Goal: Register for event/course

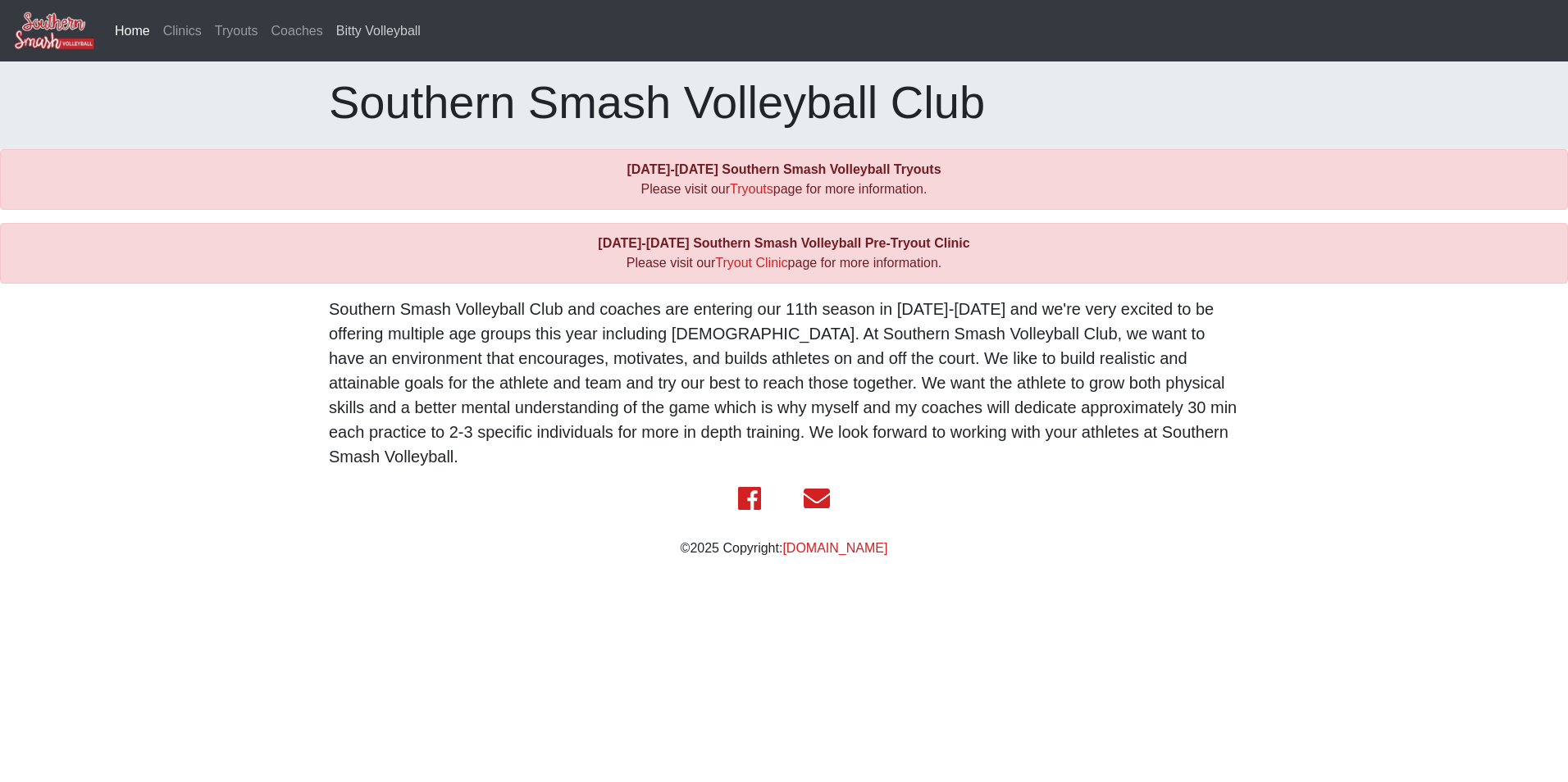
click at [377, 32] on link "Bitty Volleyball" at bounding box center [379, 31] width 98 height 33
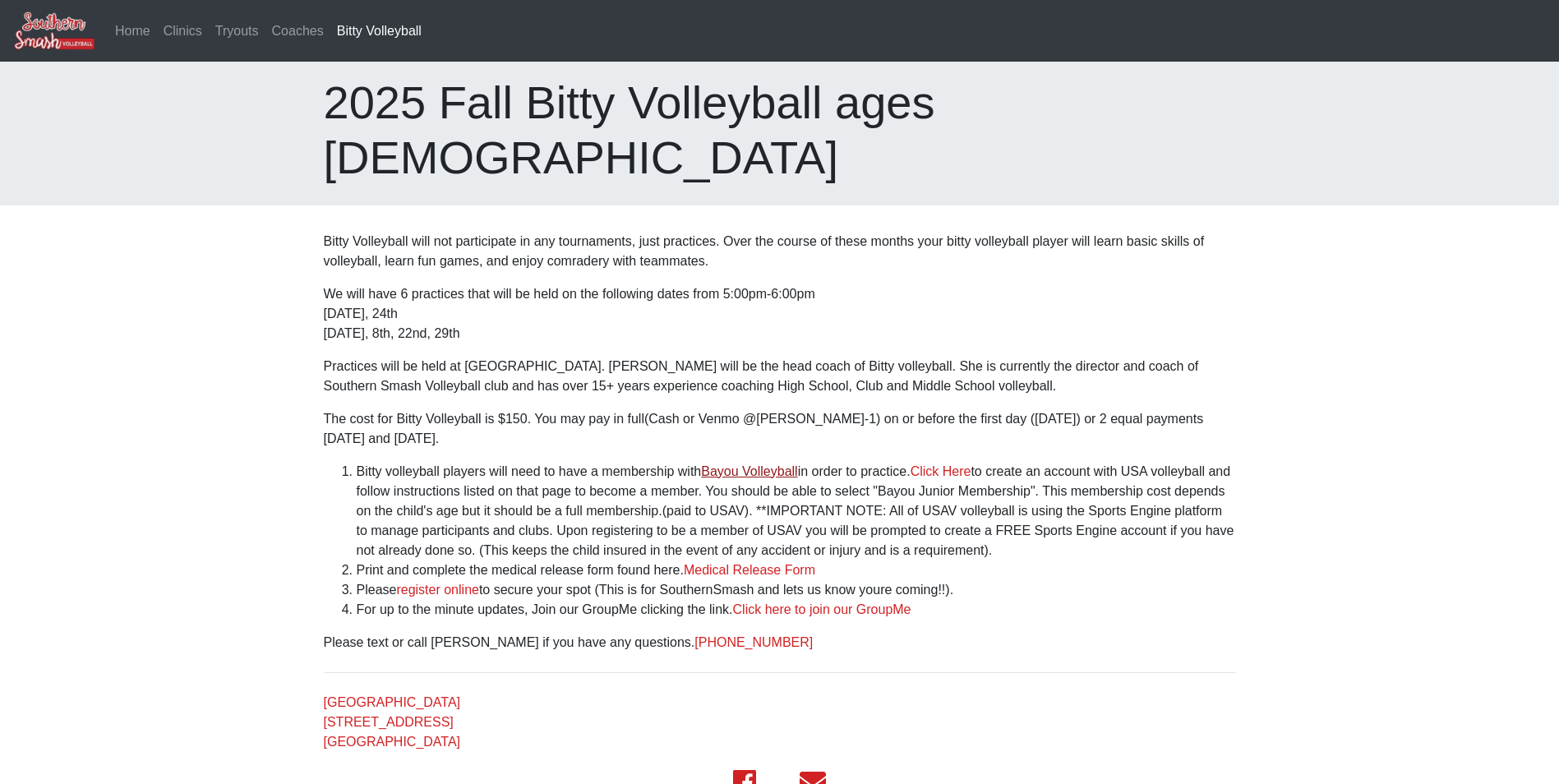
click at [769, 465] on link "Bayou Volleyball" at bounding box center [750, 471] width 96 height 14
click at [775, 563] on link "Medical Release Form" at bounding box center [750, 569] width 132 height 14
click at [435, 583] on link "register online" at bounding box center [438, 590] width 83 height 14
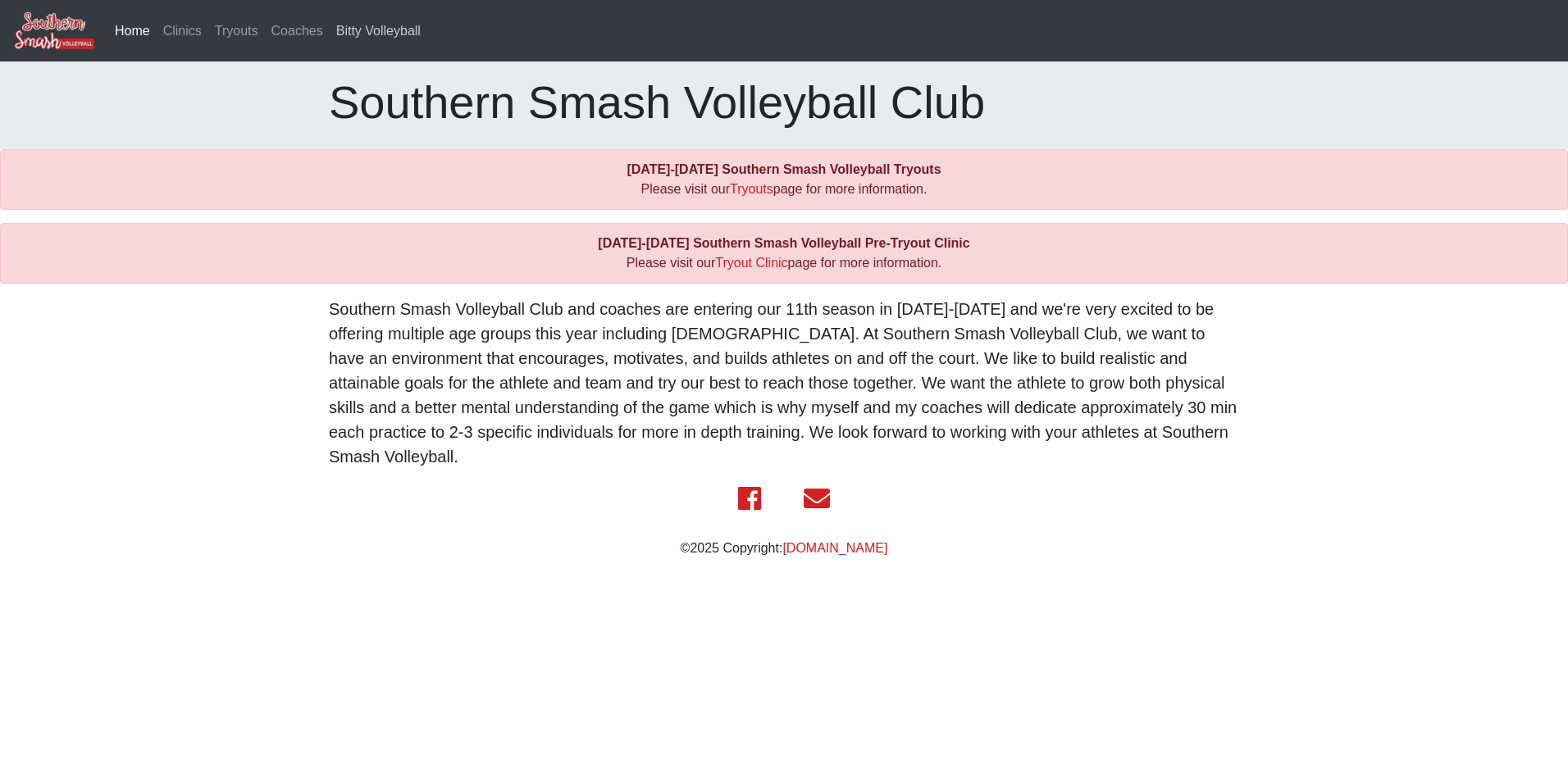
click at [383, 28] on link "Bitty Volleyball" at bounding box center [379, 31] width 98 height 33
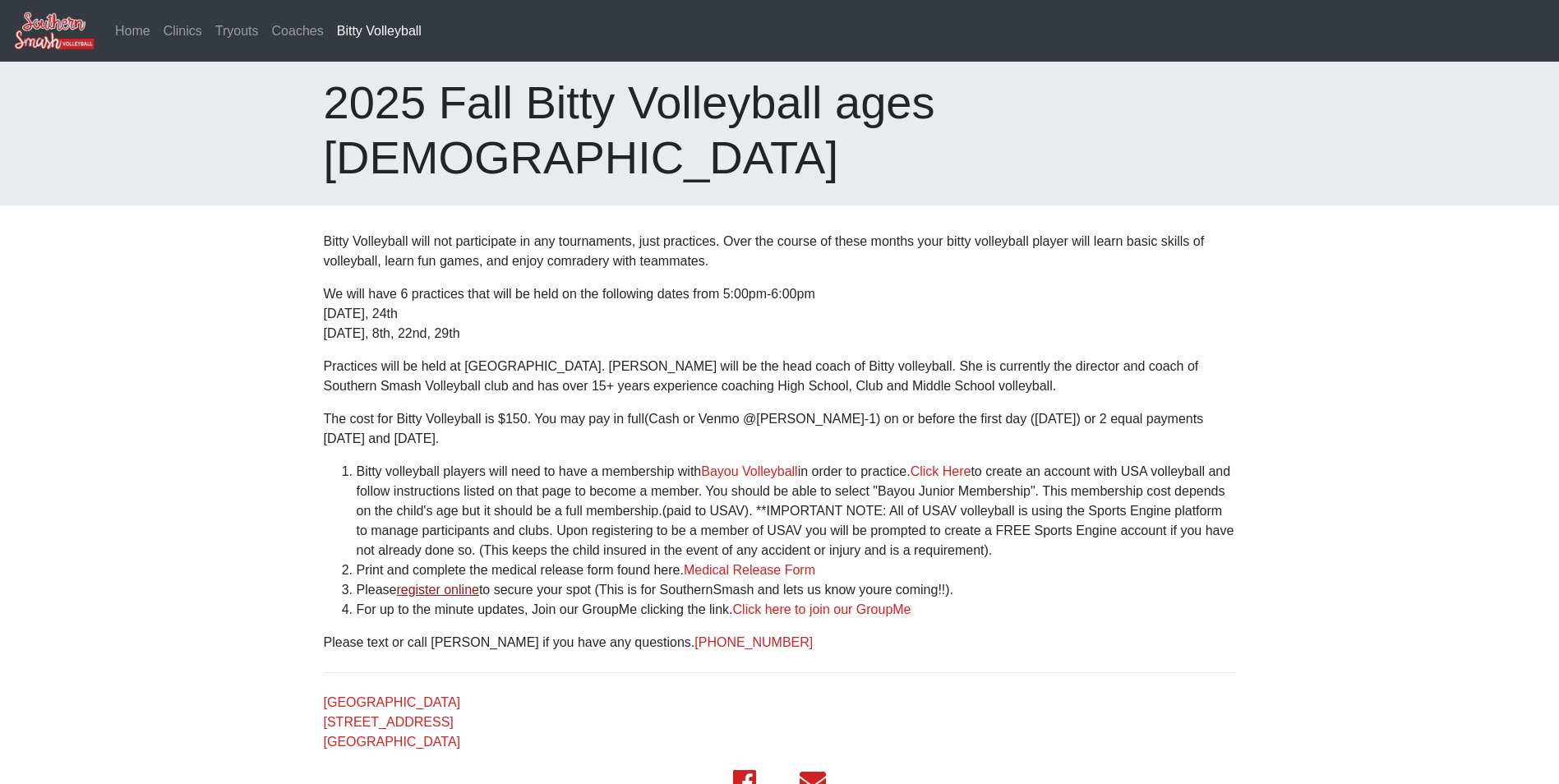
click at [444, 583] on link "register online" at bounding box center [438, 590] width 83 height 14
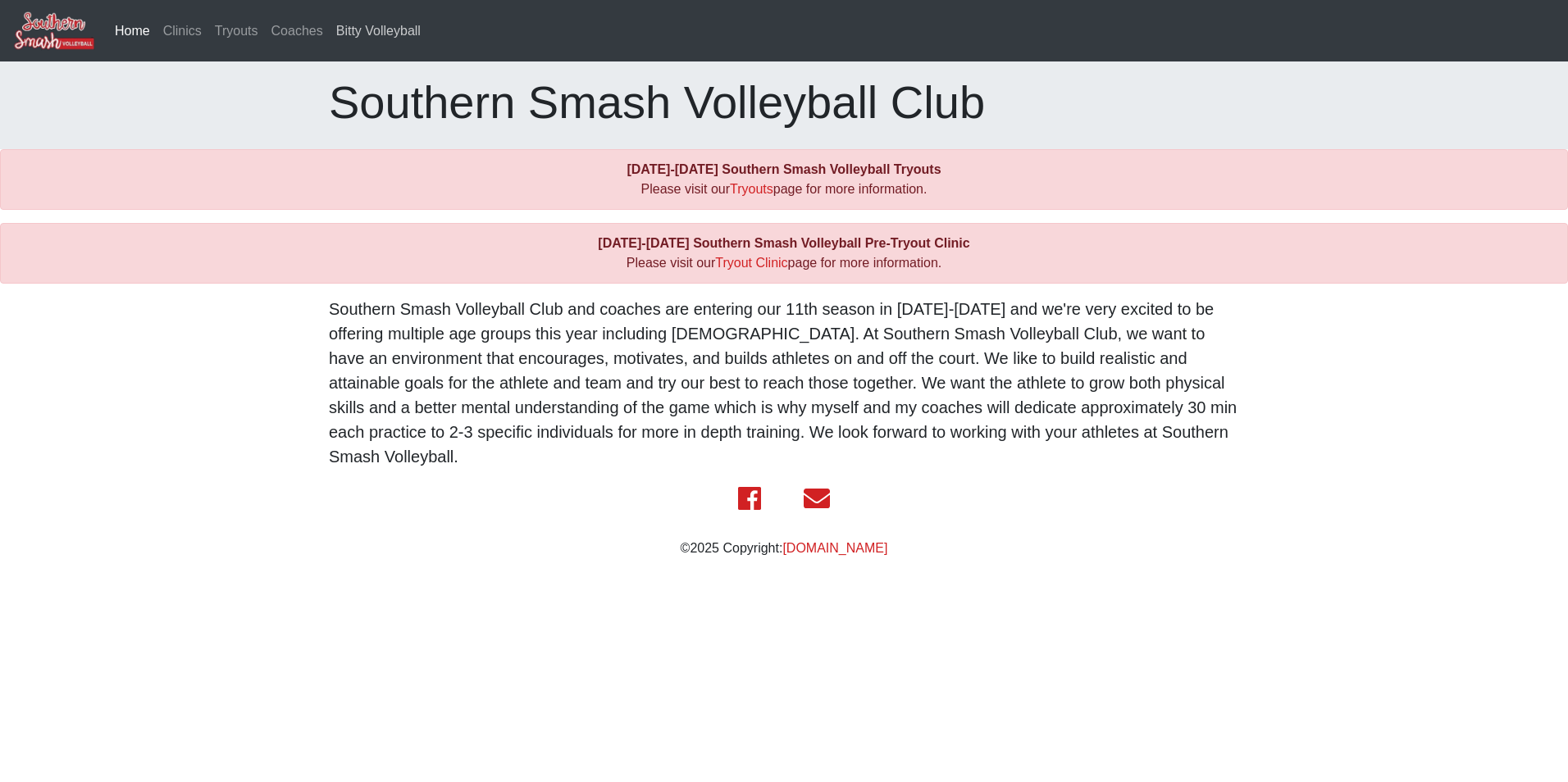
click at [385, 40] on link "Bitty Volleyball" at bounding box center [379, 31] width 98 height 33
